Goal: Browse casually

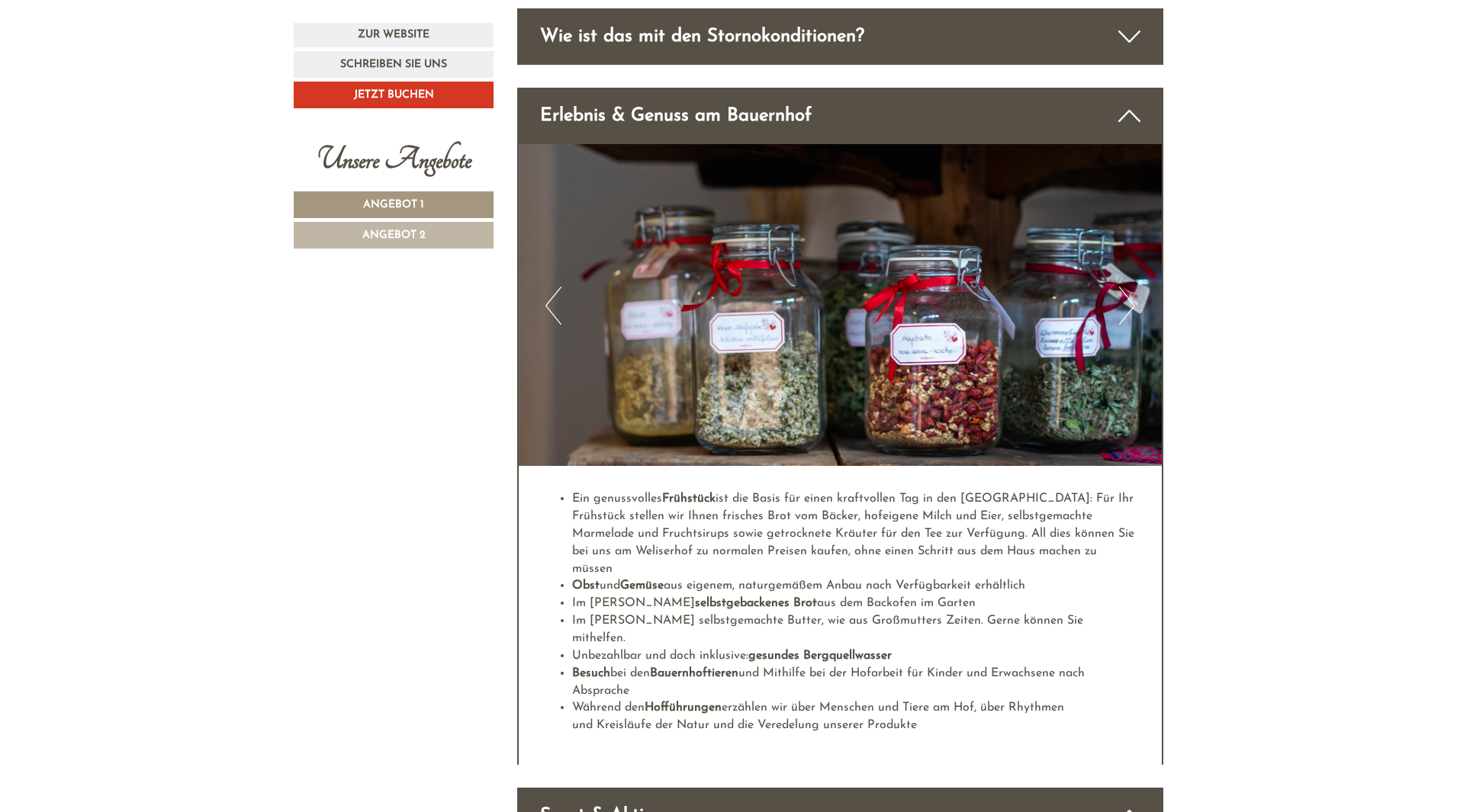
scroll to position [4048, 0]
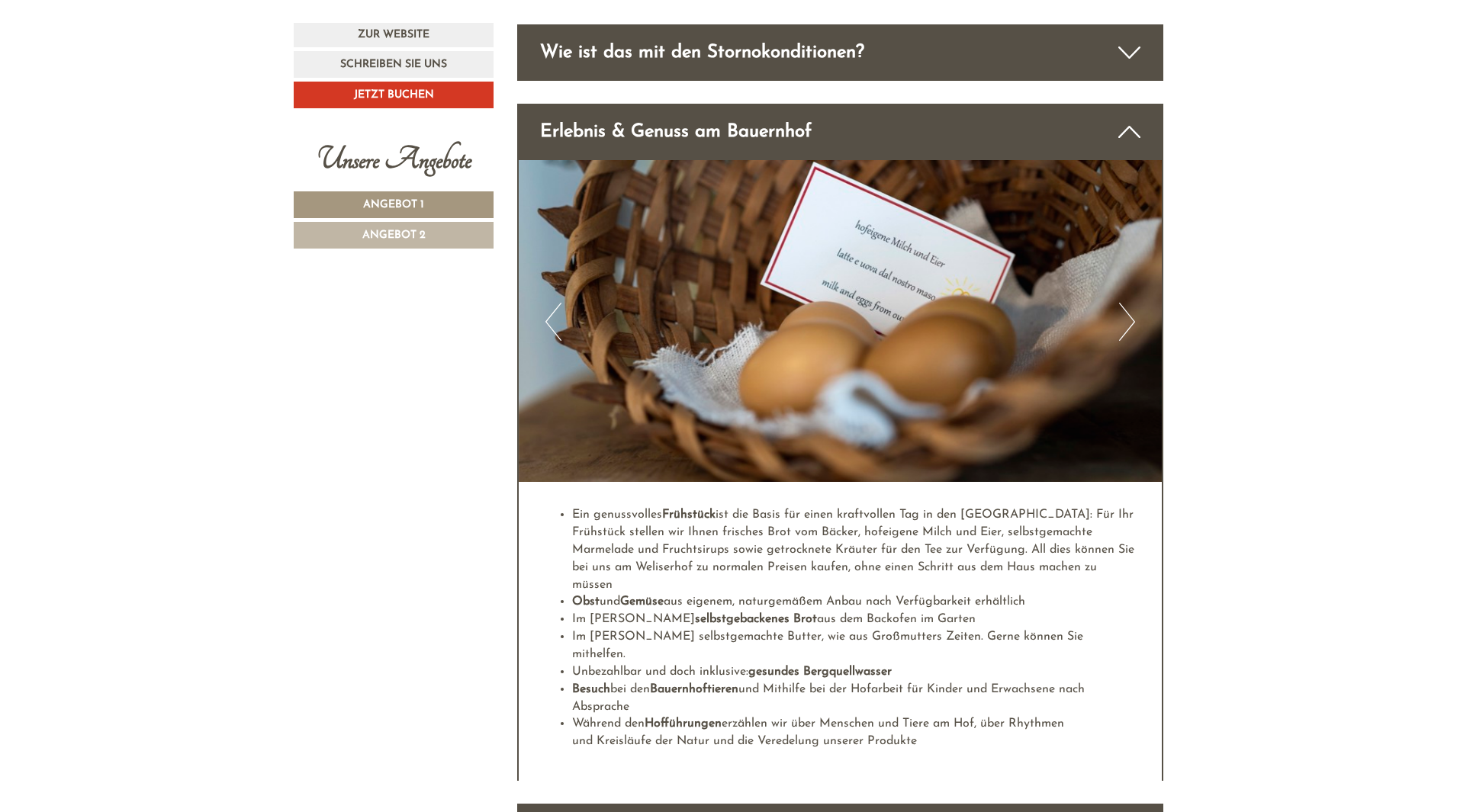
click at [1126, 303] on button "Next" at bounding box center [1127, 322] width 16 height 38
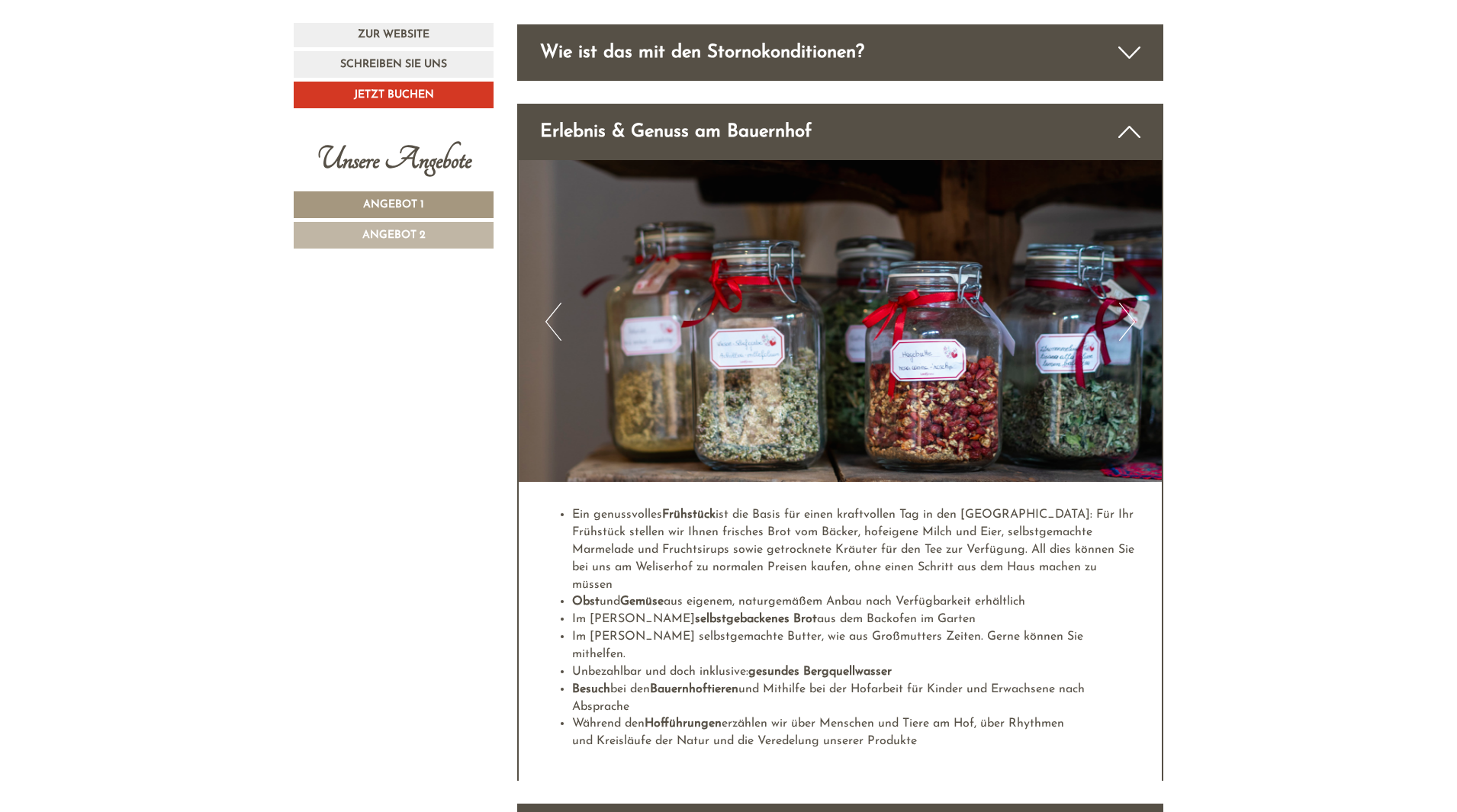
click at [1126, 303] on button "Next" at bounding box center [1127, 322] width 16 height 38
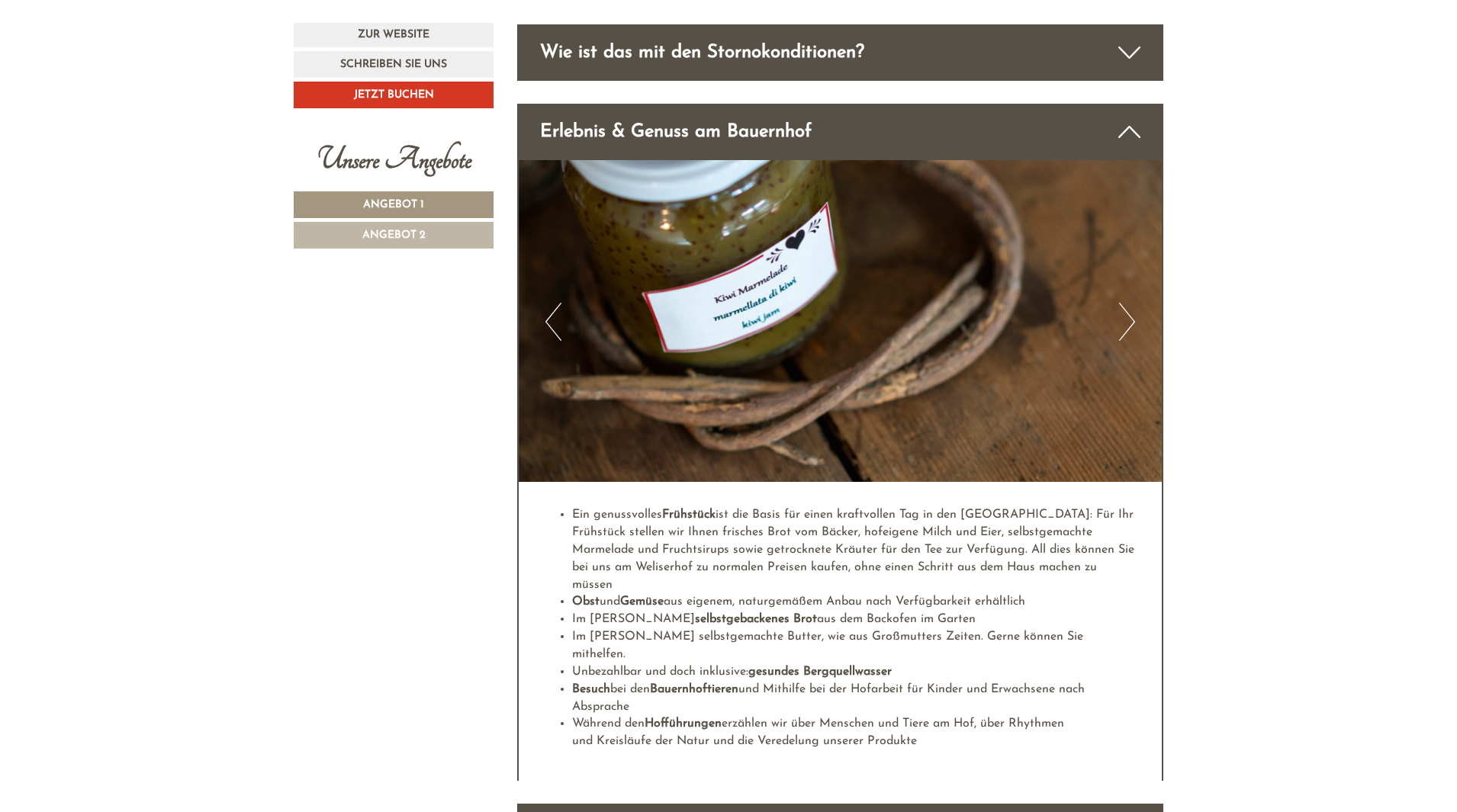
click at [1126, 303] on button "Next" at bounding box center [1127, 322] width 16 height 38
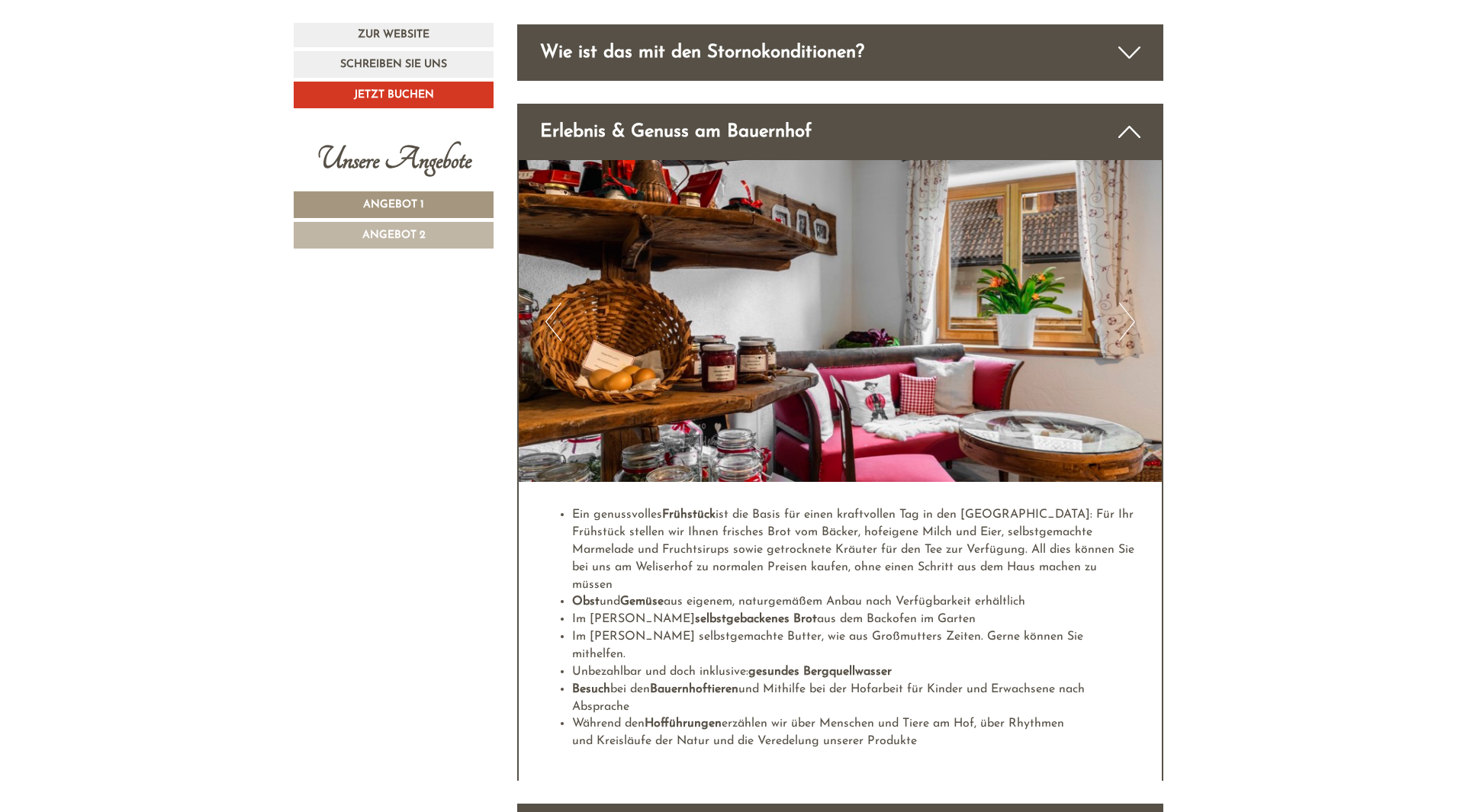
click at [1126, 303] on button "Next" at bounding box center [1127, 322] width 16 height 38
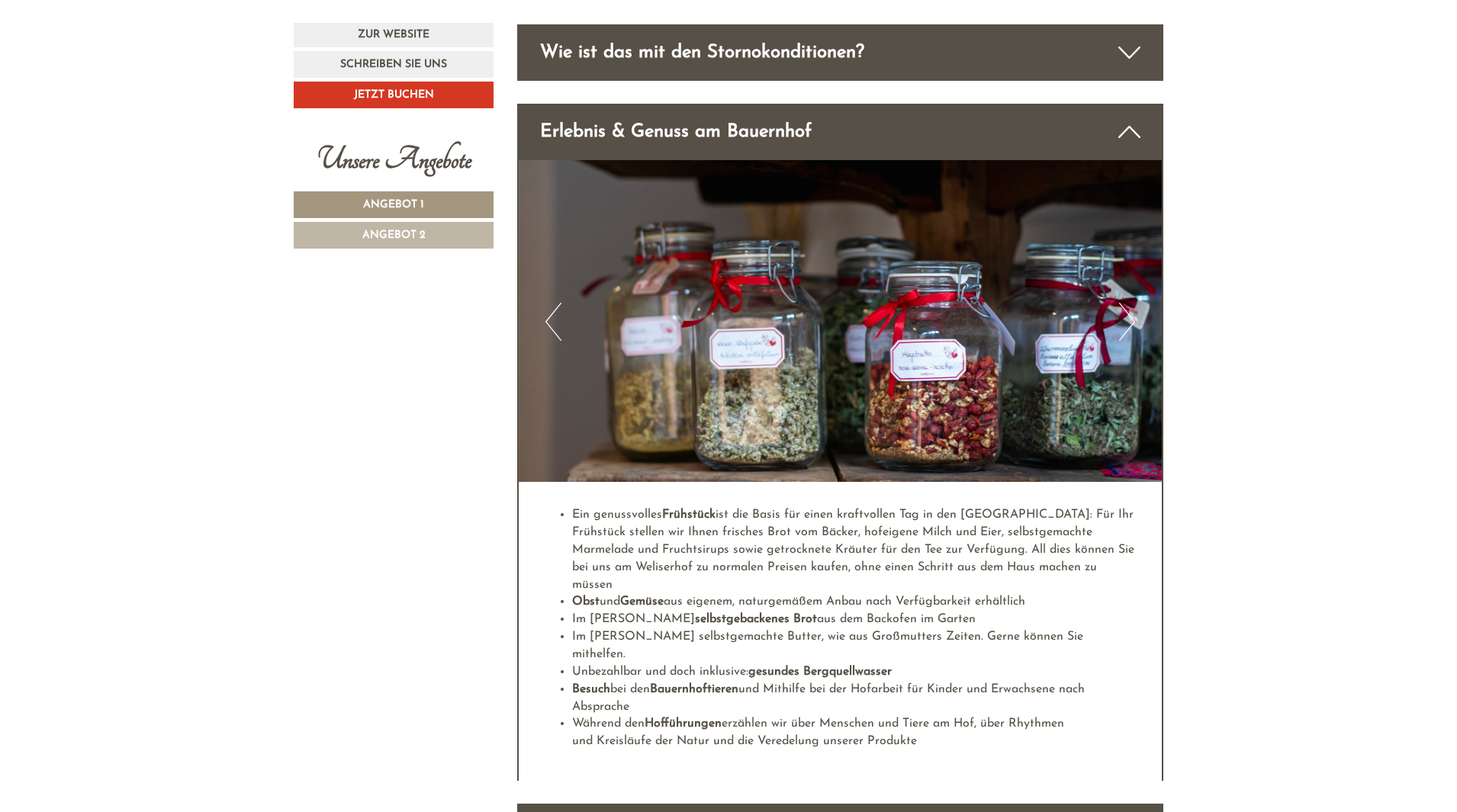
click at [1126, 303] on button "Next" at bounding box center [1127, 322] width 16 height 38
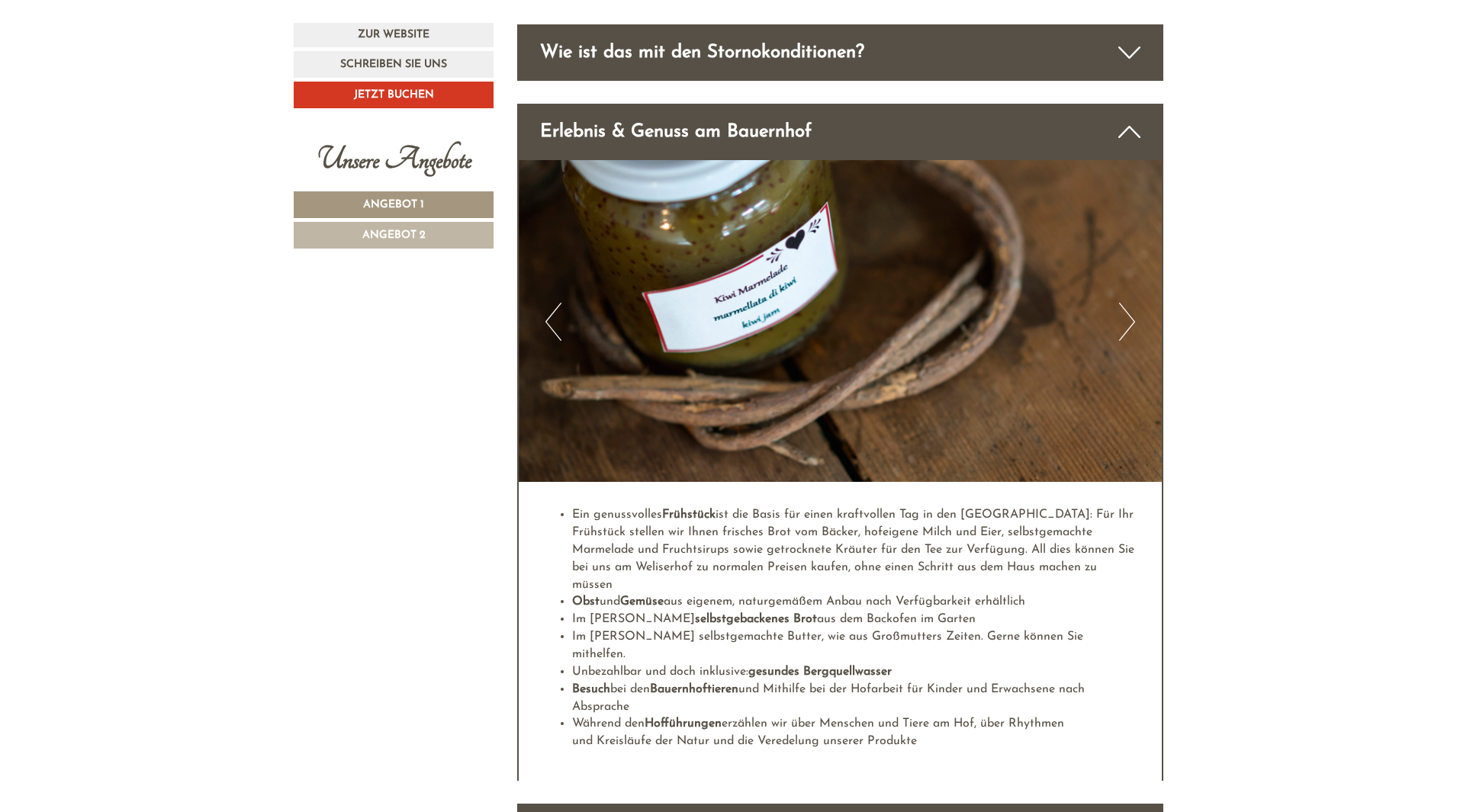
click at [1126, 303] on button "Next" at bounding box center [1127, 322] width 16 height 38
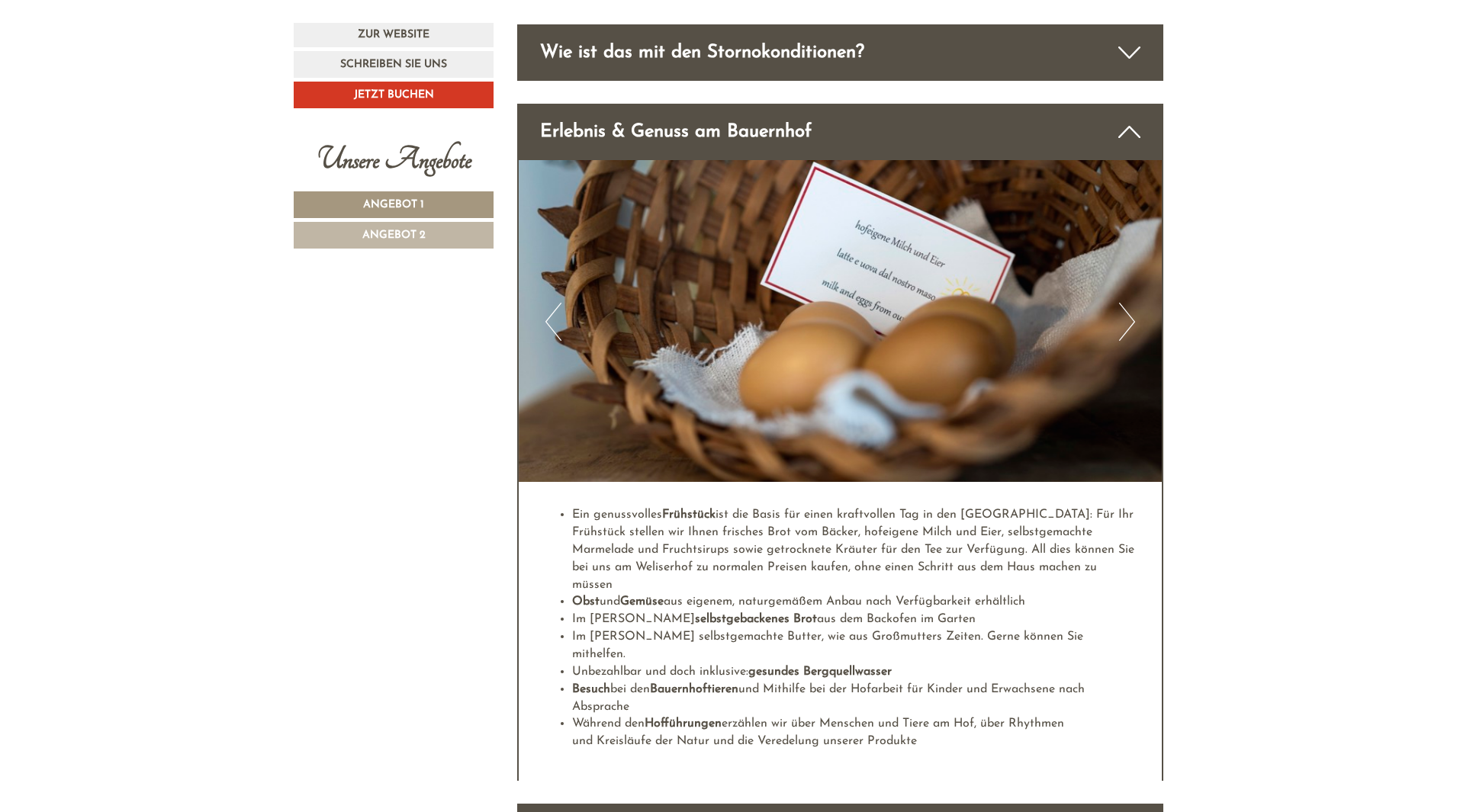
click at [1126, 303] on button "Next" at bounding box center [1127, 322] width 16 height 38
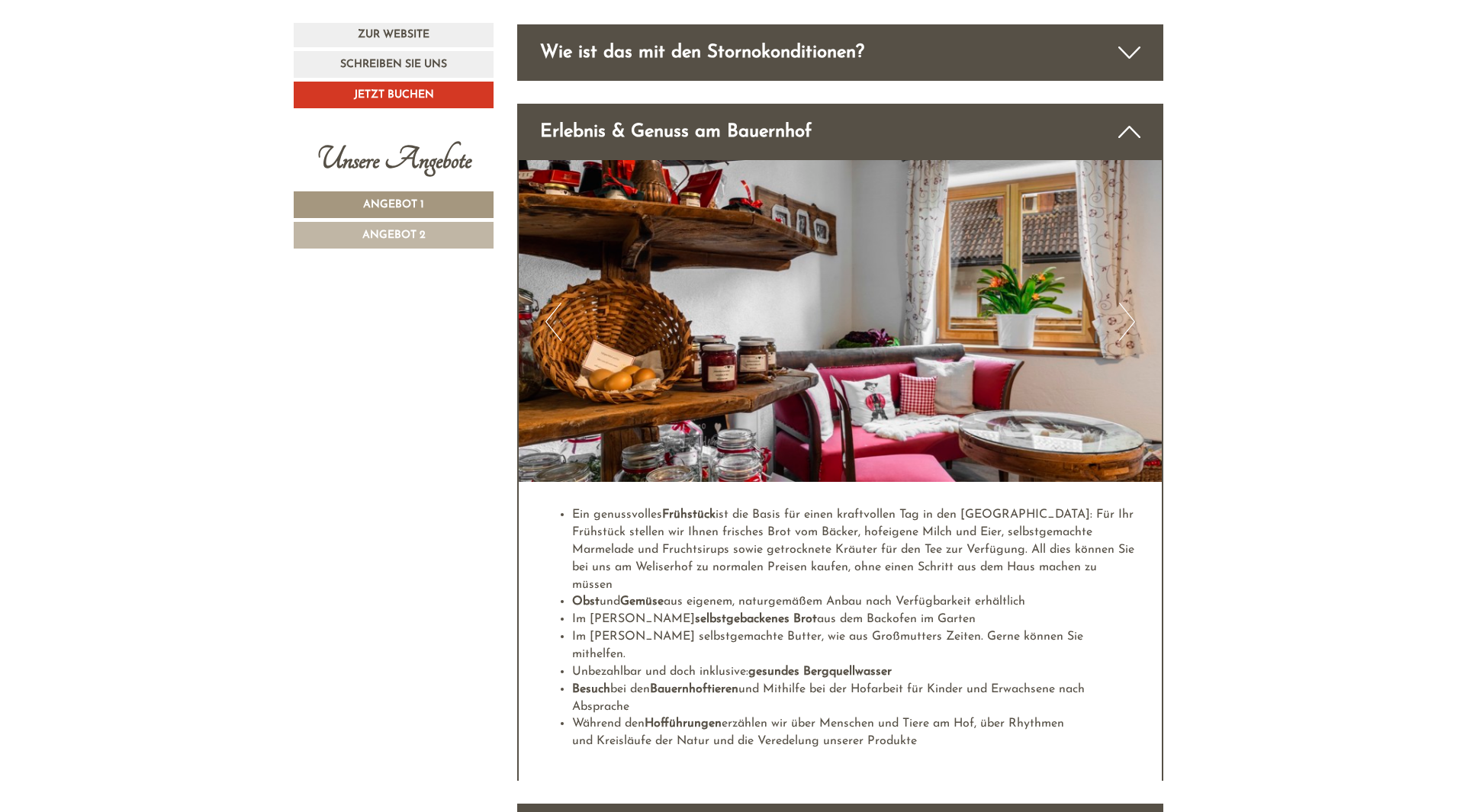
click at [1126, 303] on button "Next" at bounding box center [1127, 322] width 16 height 38
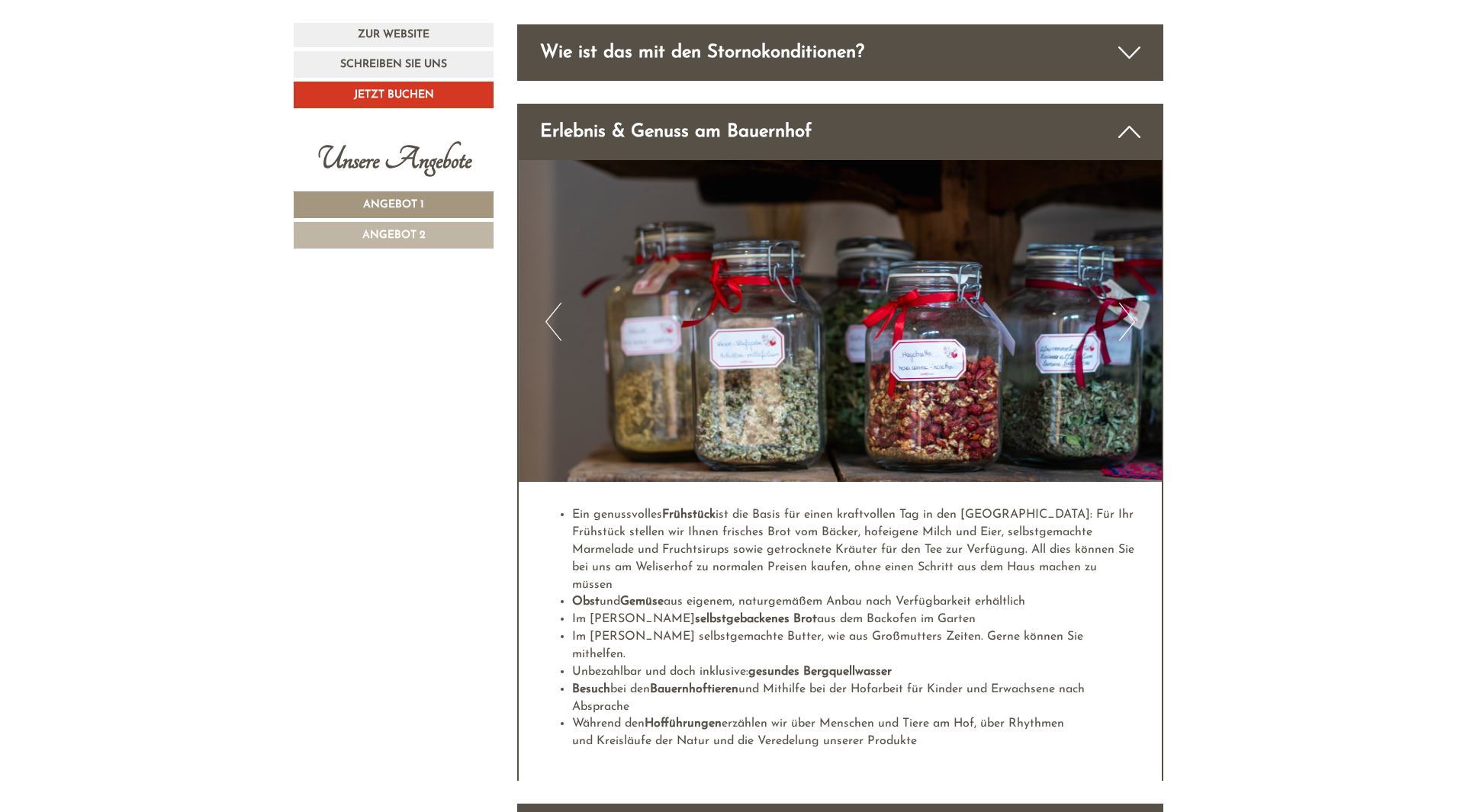
click at [1126, 303] on button "Next" at bounding box center [1127, 322] width 16 height 38
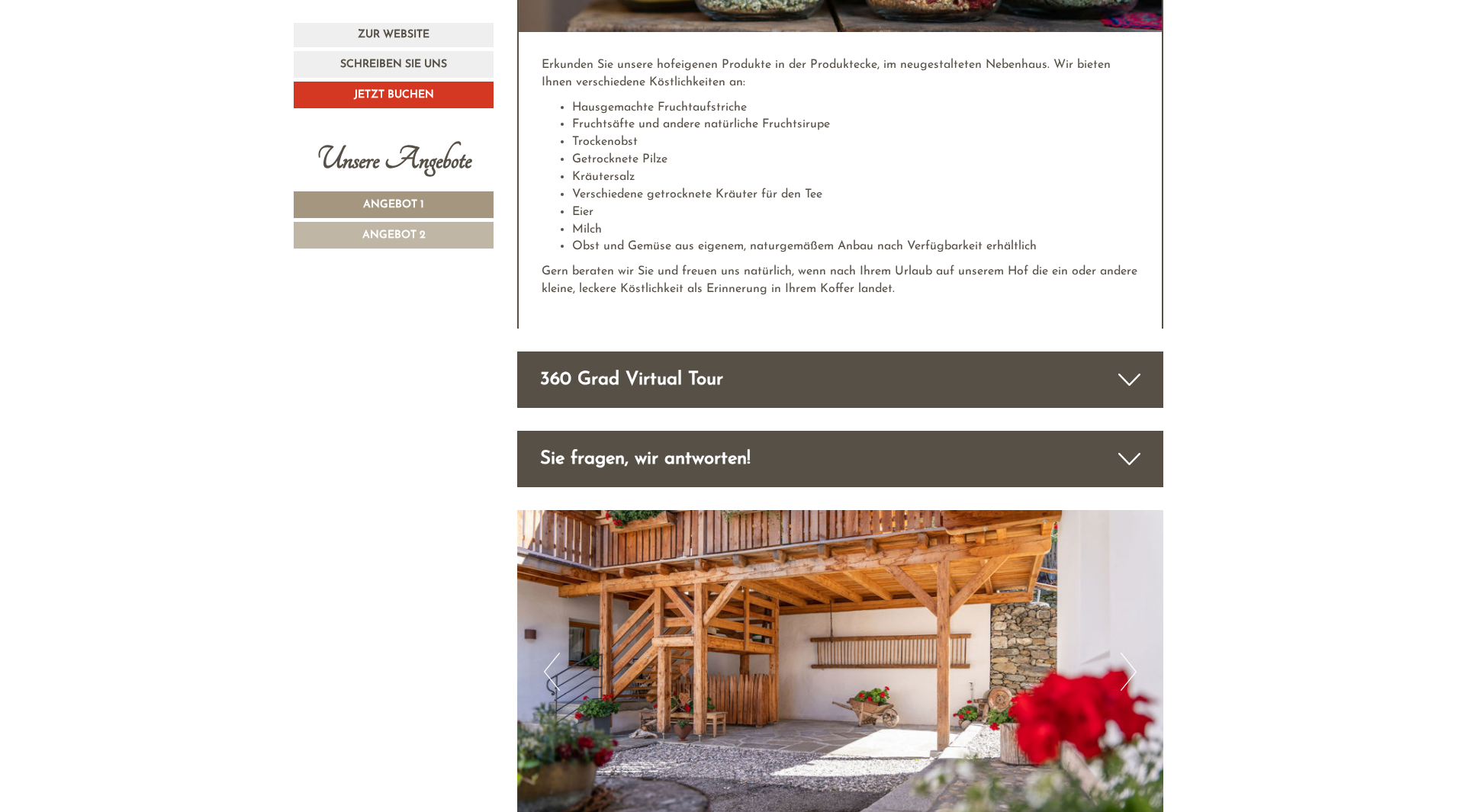
scroll to position [6450, 0]
